Goal: Check status: Check status

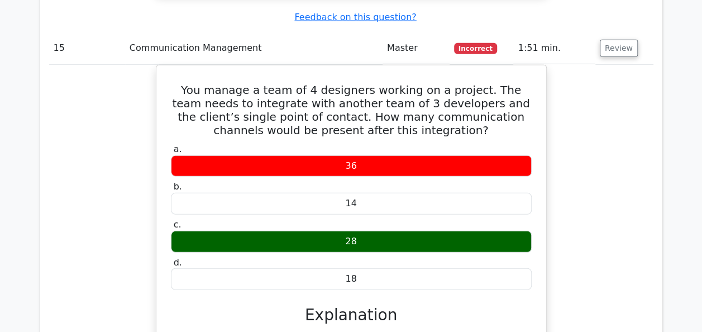
scroll to position [9991, 0]
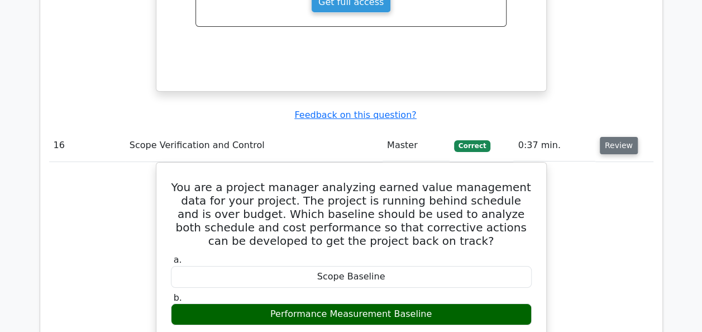
scroll to position [10438, 0]
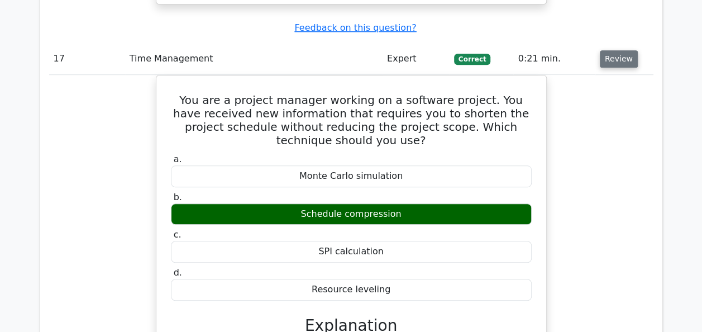
scroll to position [10997, 0]
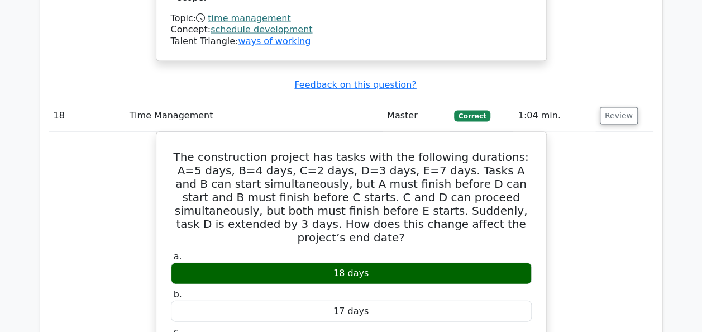
scroll to position [11615, 0]
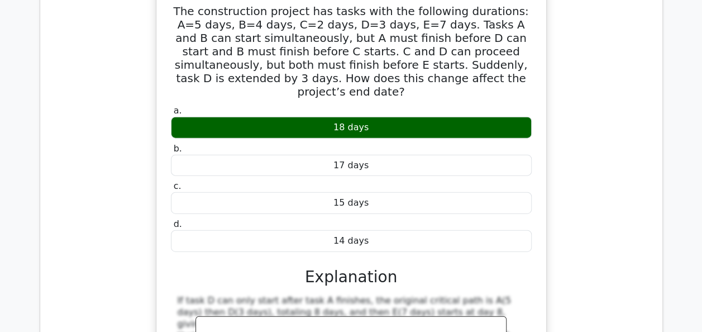
scroll to position [11771, 0]
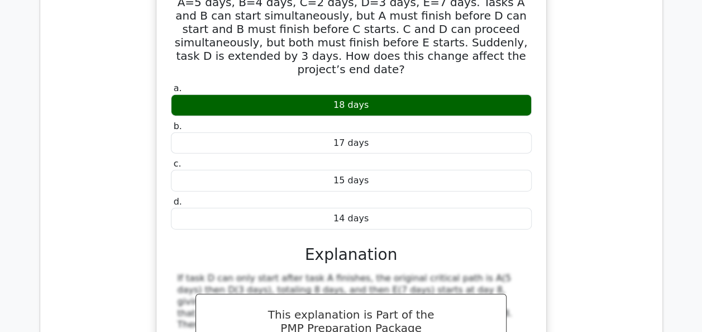
drag, startPoint x: 176, startPoint y: 61, endPoint x: 408, endPoint y: 225, distance: 283.9
copy div "Which time management technique involves focusing on one task at a time without…"
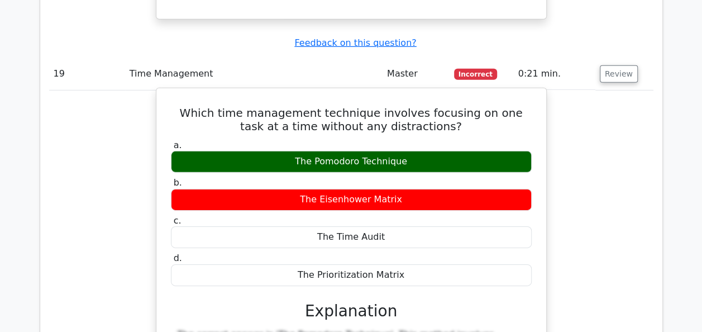
scroll to position [12174, 0]
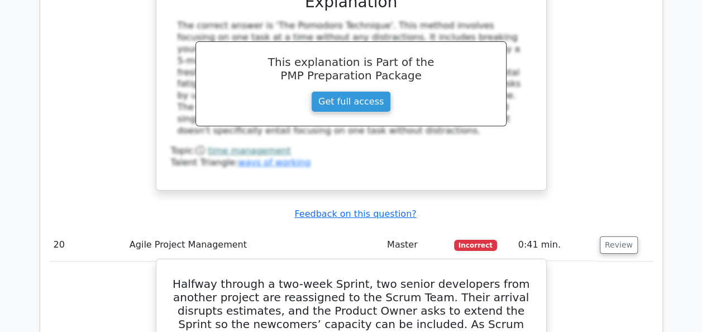
scroll to position [12509, 0]
